Goal: Find specific page/section: Find specific page/section

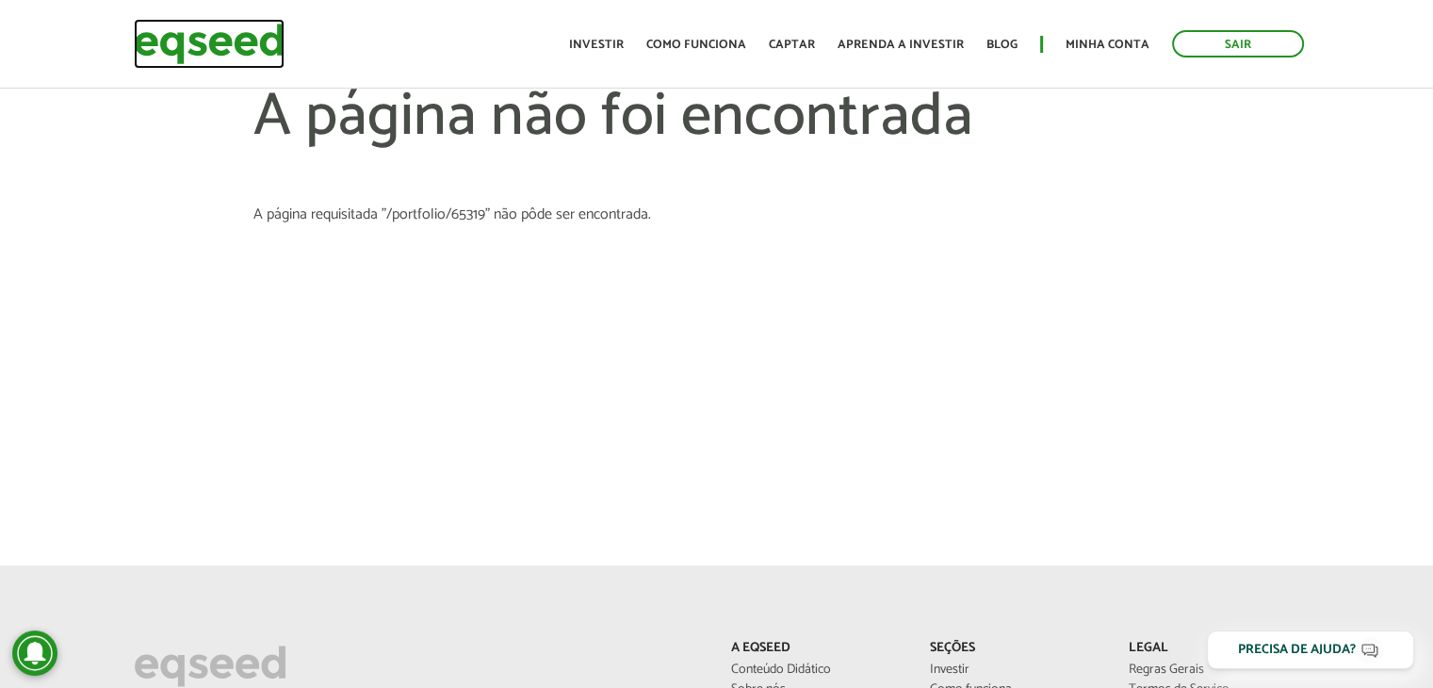
click at [190, 67] on img at bounding box center [209, 44] width 151 height 50
